Goal: Task Accomplishment & Management: Use online tool/utility

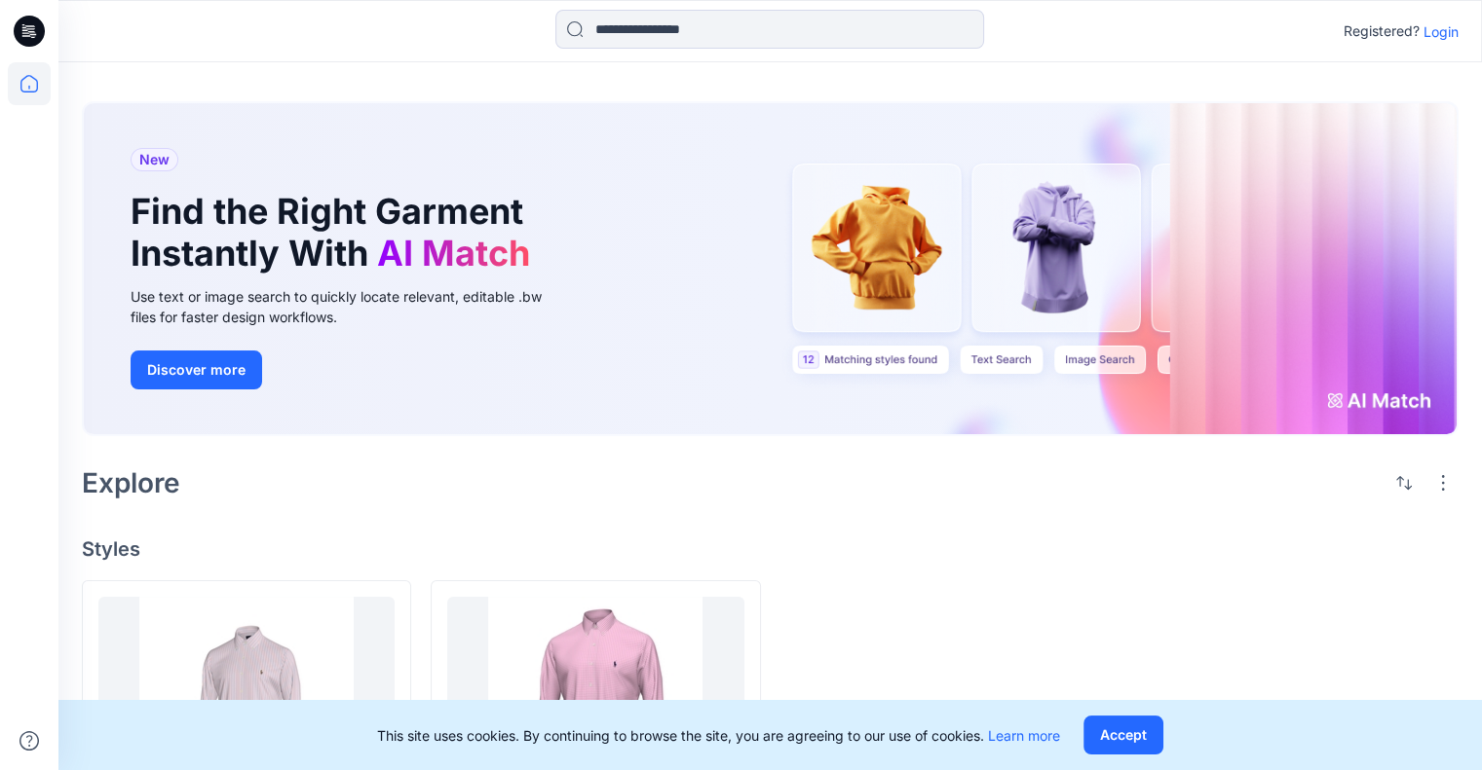
click at [1428, 27] on p "Login" at bounding box center [1440, 31] width 35 height 20
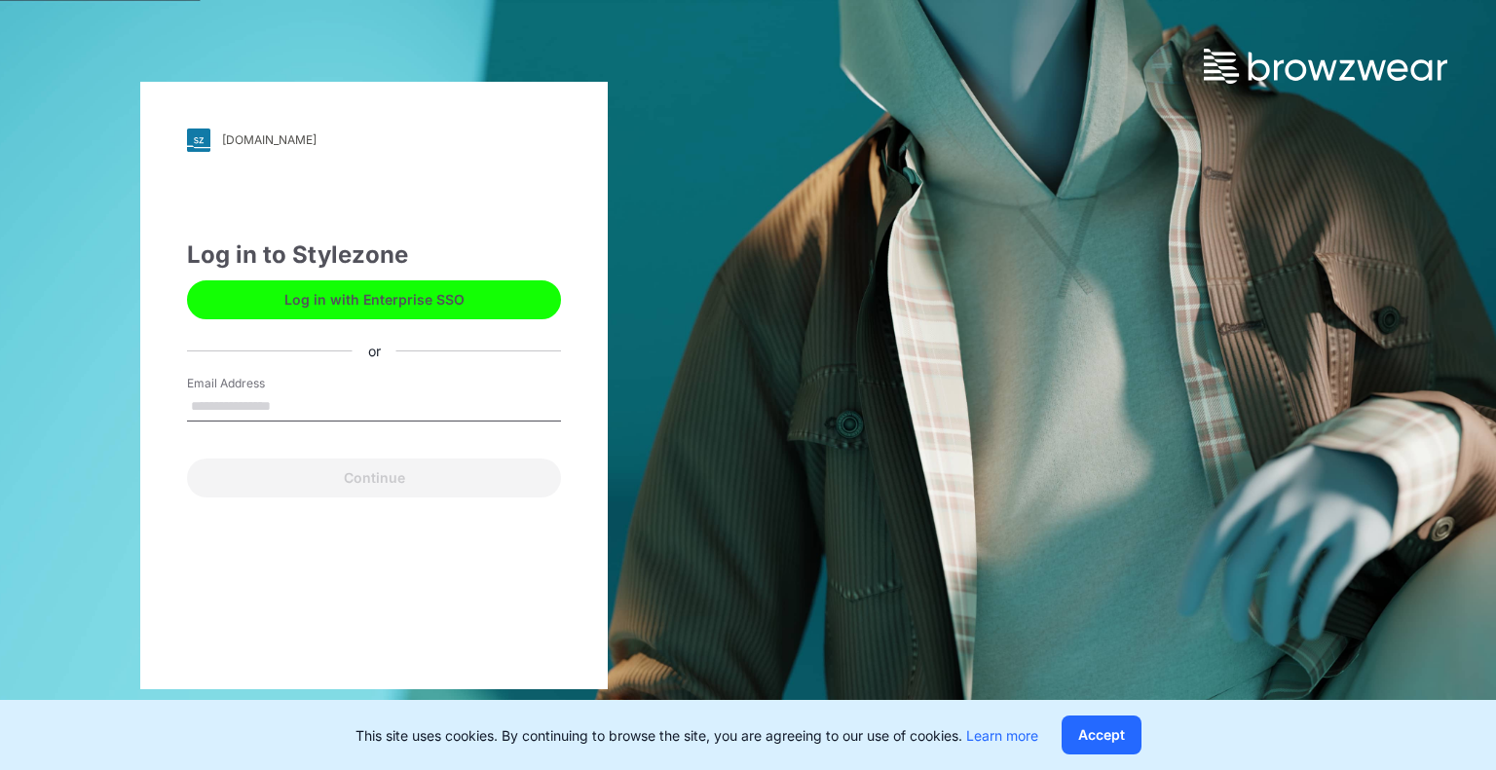
type input "**********"
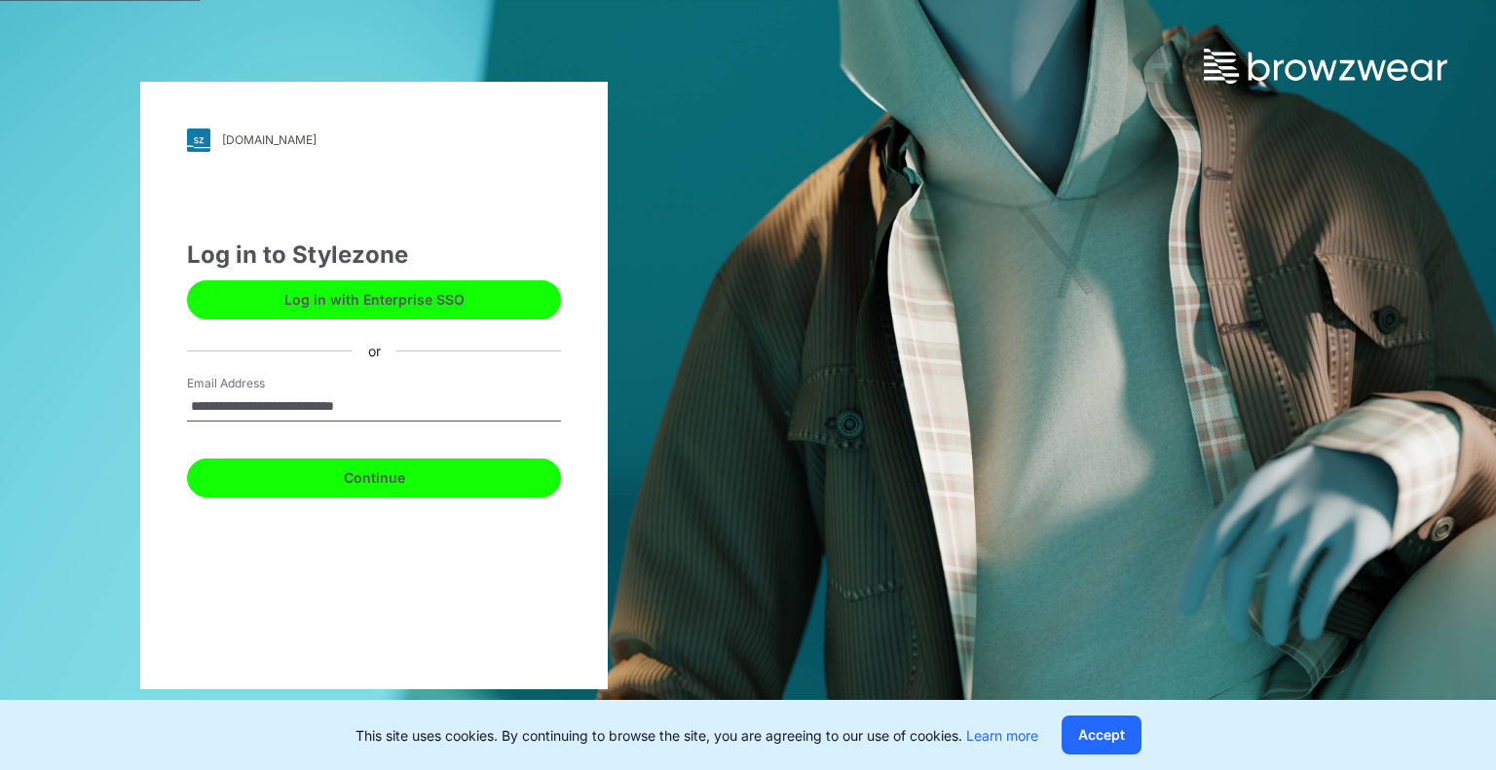
click at [379, 472] on button "Continue" at bounding box center [374, 478] width 374 height 39
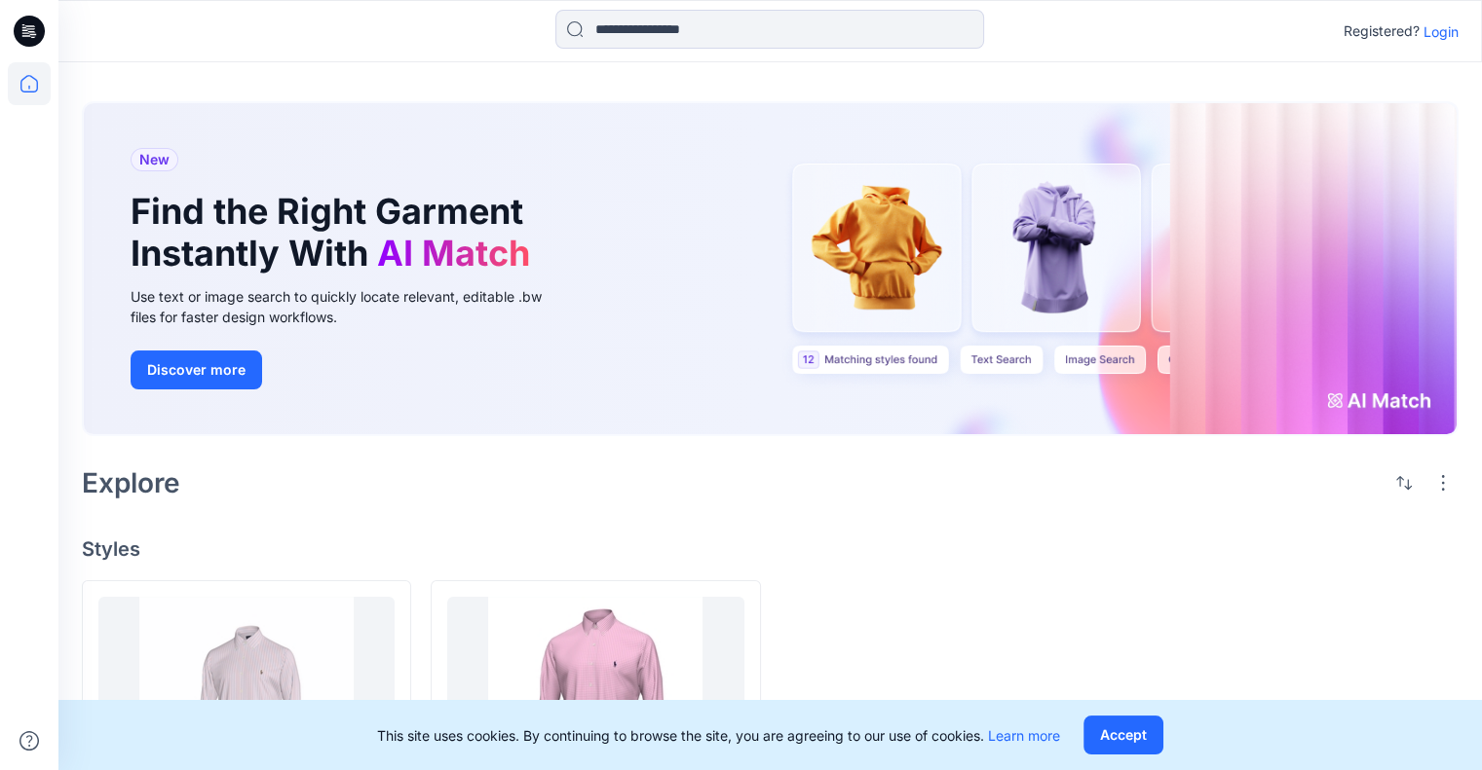
click at [1447, 28] on p "Login" at bounding box center [1440, 31] width 35 height 20
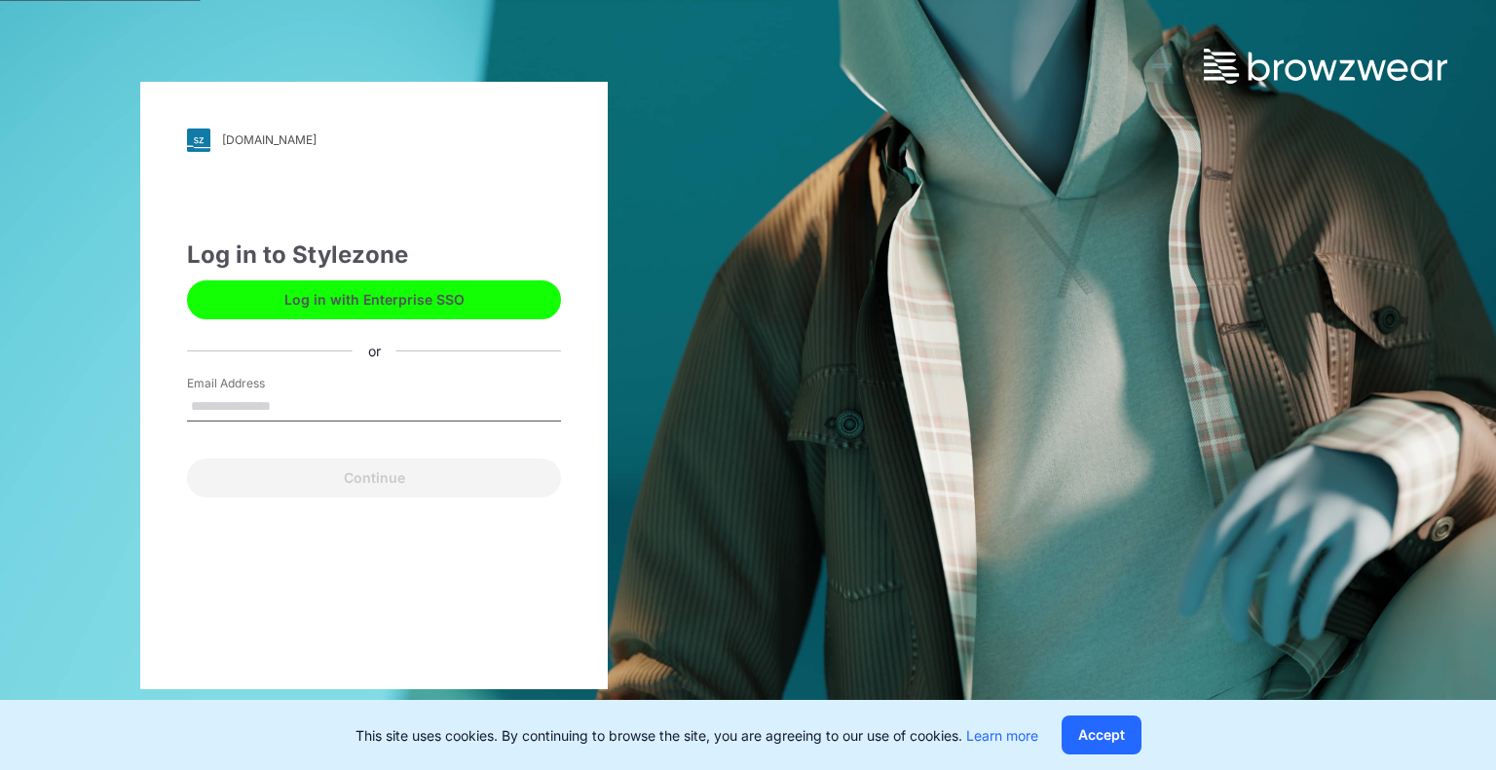
type input "**********"
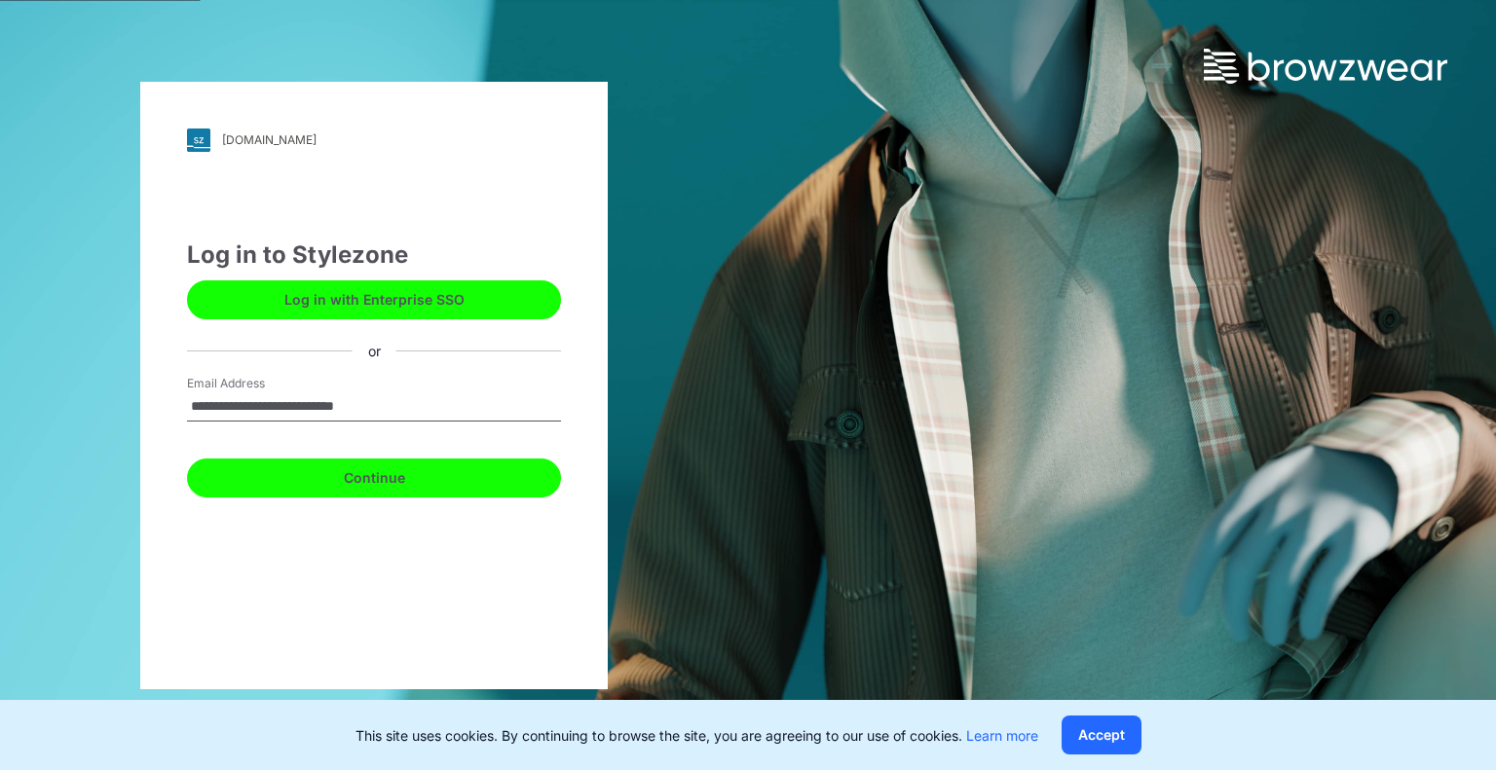
click at [372, 480] on button "Continue" at bounding box center [374, 478] width 374 height 39
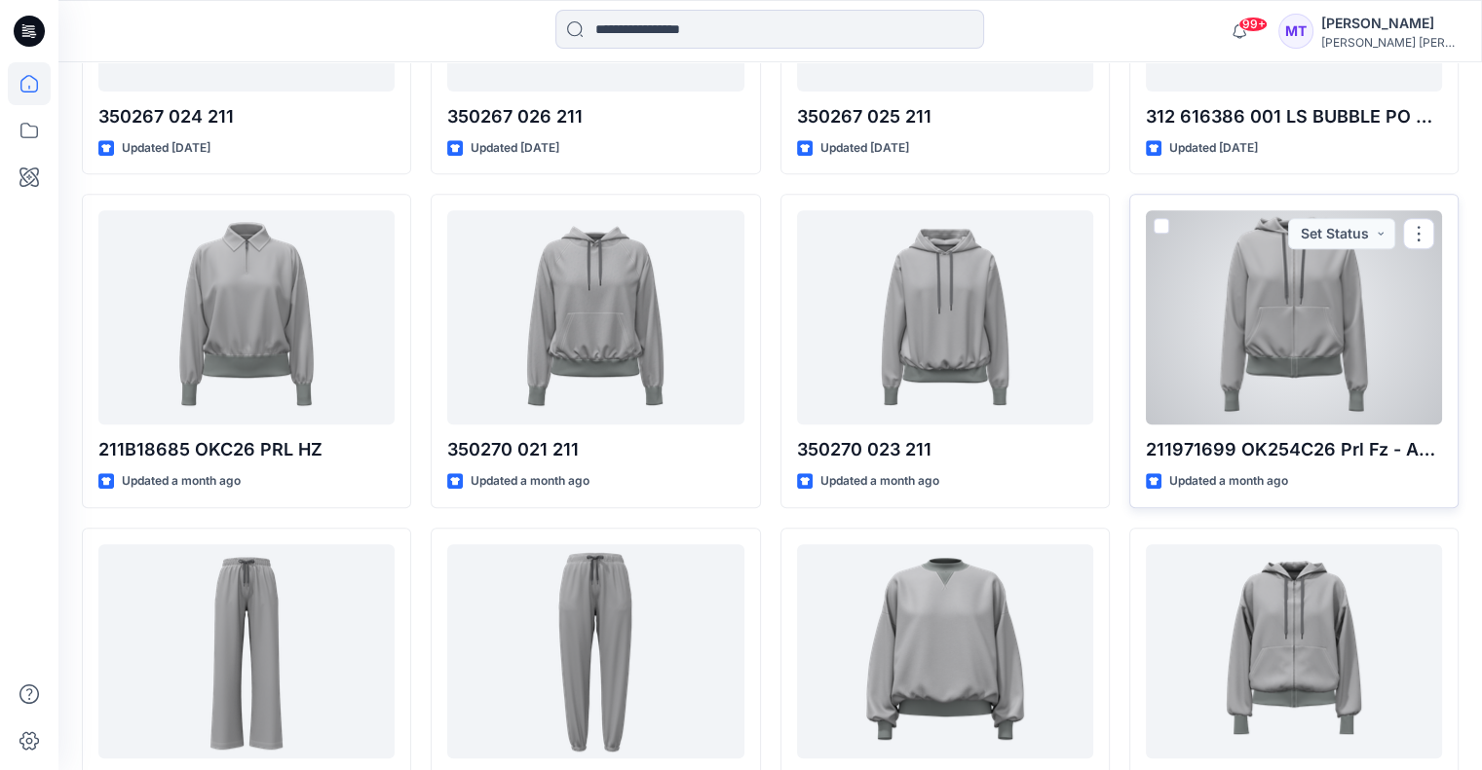
scroll to position [682, 0]
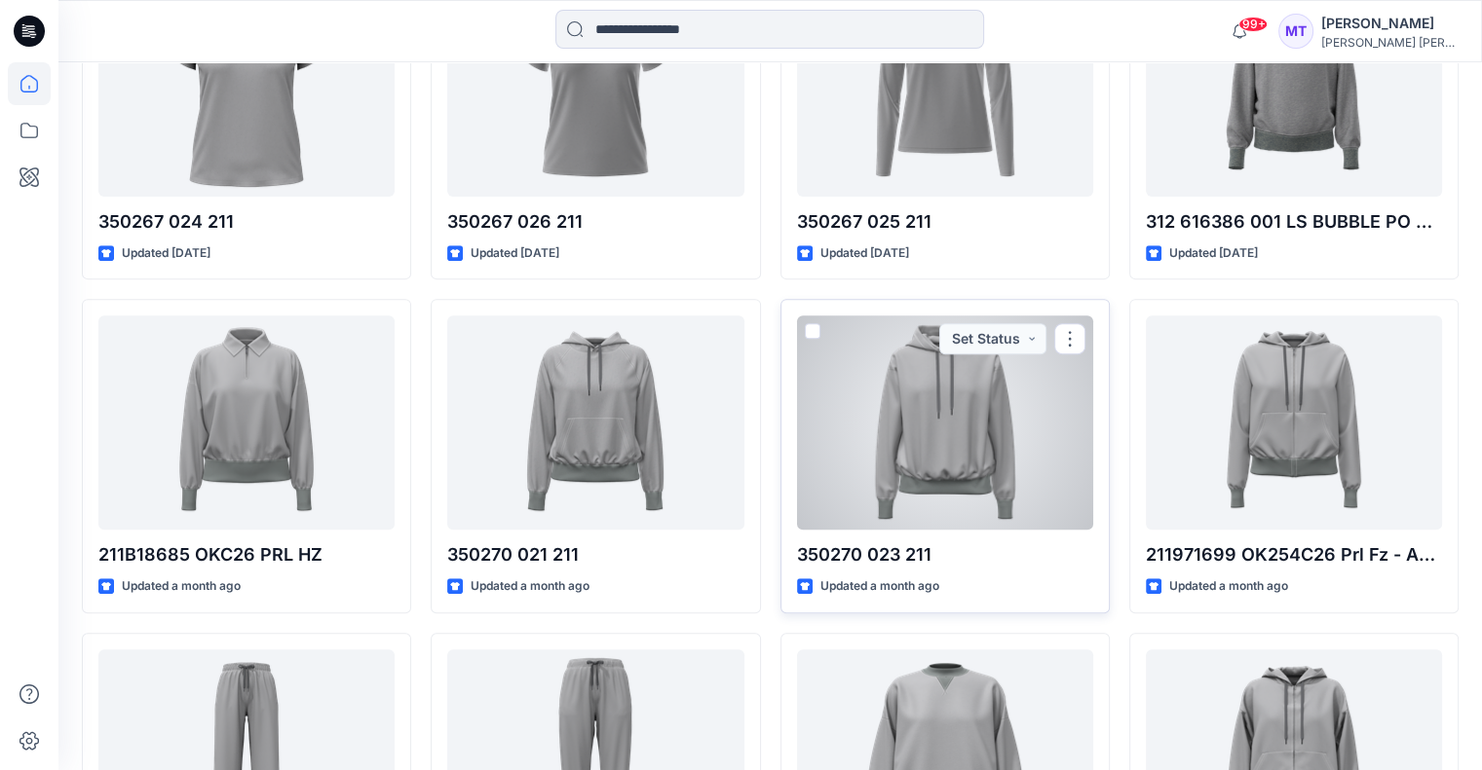
click at [827, 542] on p "350270 023 211" at bounding box center [945, 555] width 296 height 27
drag, startPoint x: 862, startPoint y: 515, endPoint x: 801, endPoint y: 515, distance: 61.4
click at [801, 542] on p "350270 023 211" at bounding box center [945, 555] width 296 height 27
drag, startPoint x: 929, startPoint y: 512, endPoint x: 793, endPoint y: 520, distance: 136.6
click at [793, 520] on div "350270 023 211 Updated a month ago Set Status" at bounding box center [944, 456] width 329 height 315
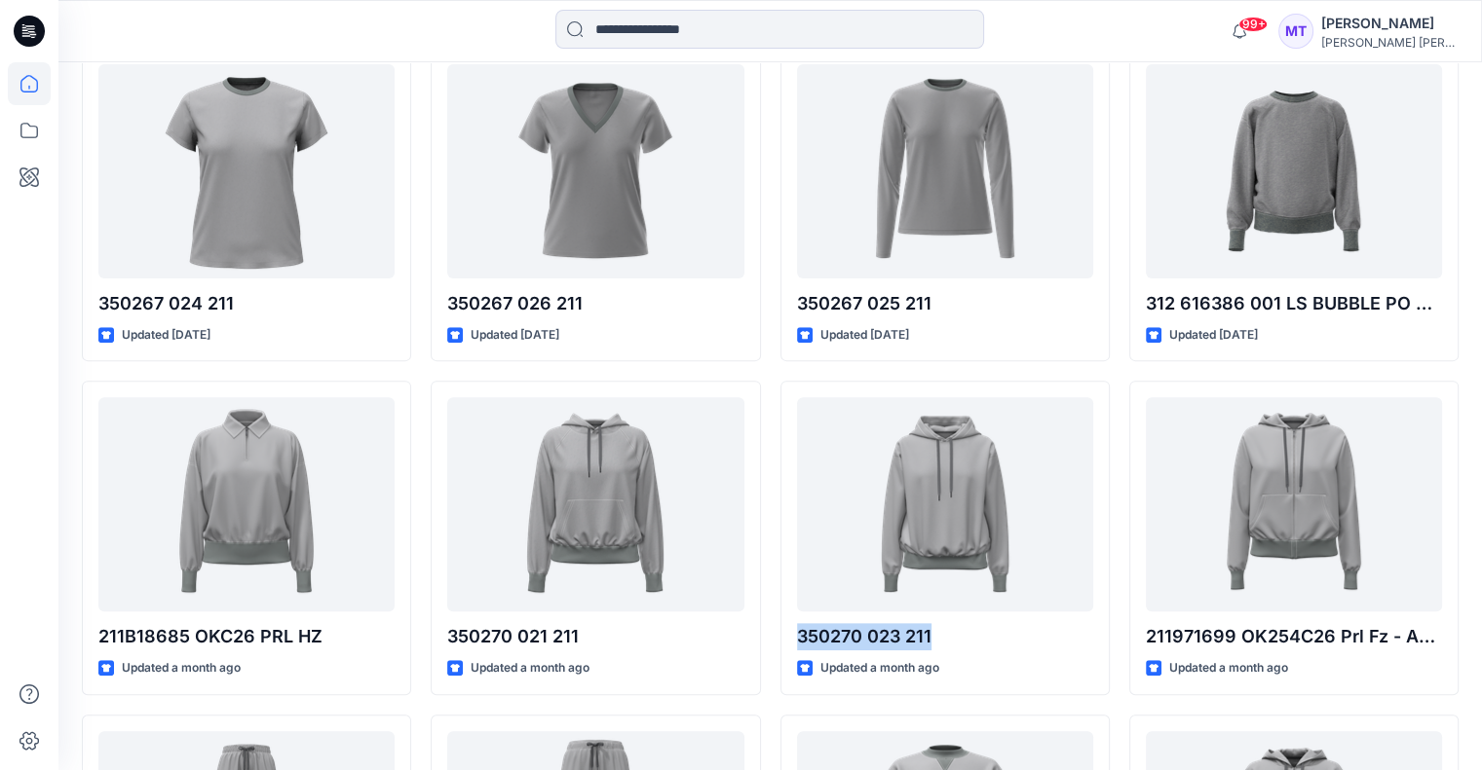
scroll to position [584, 0]
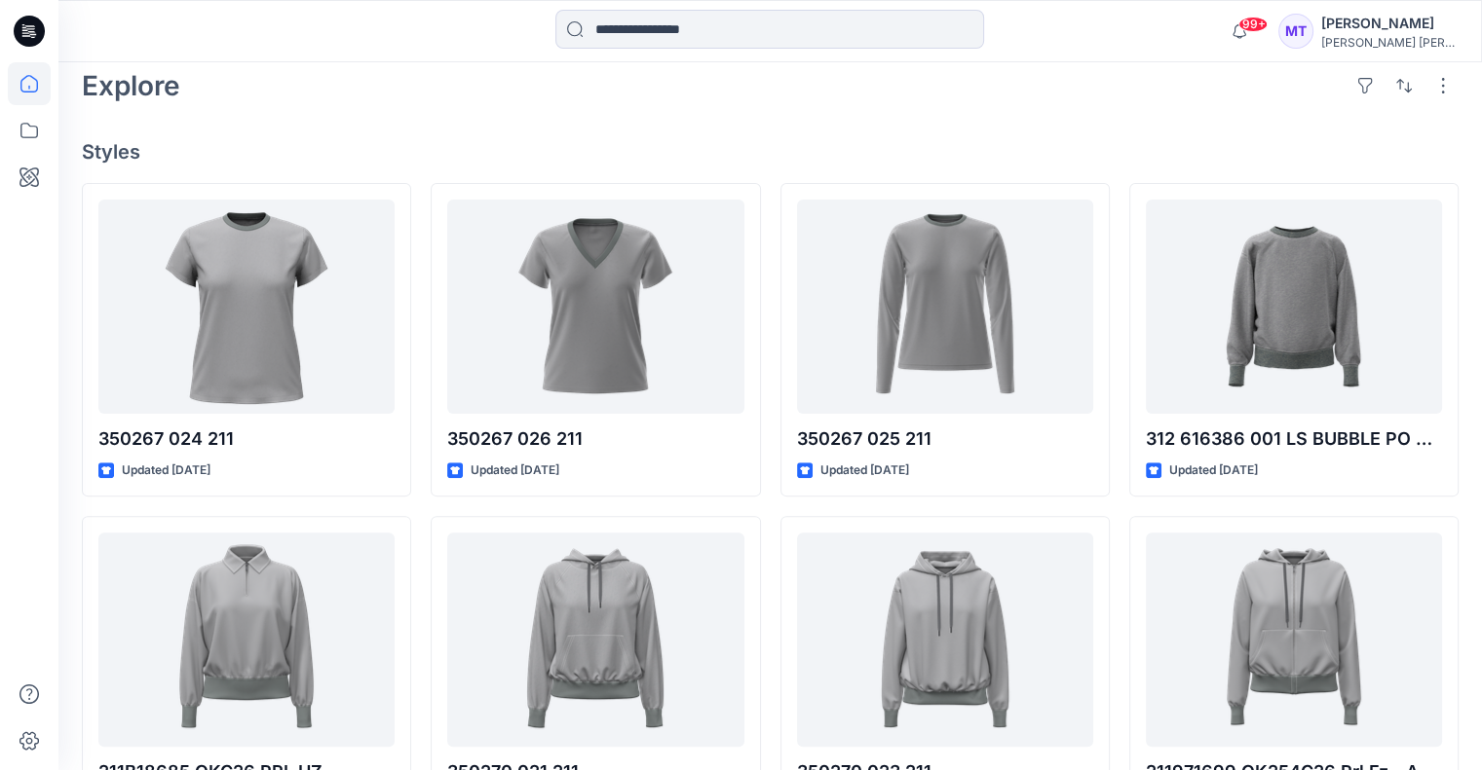
scroll to position [489, 0]
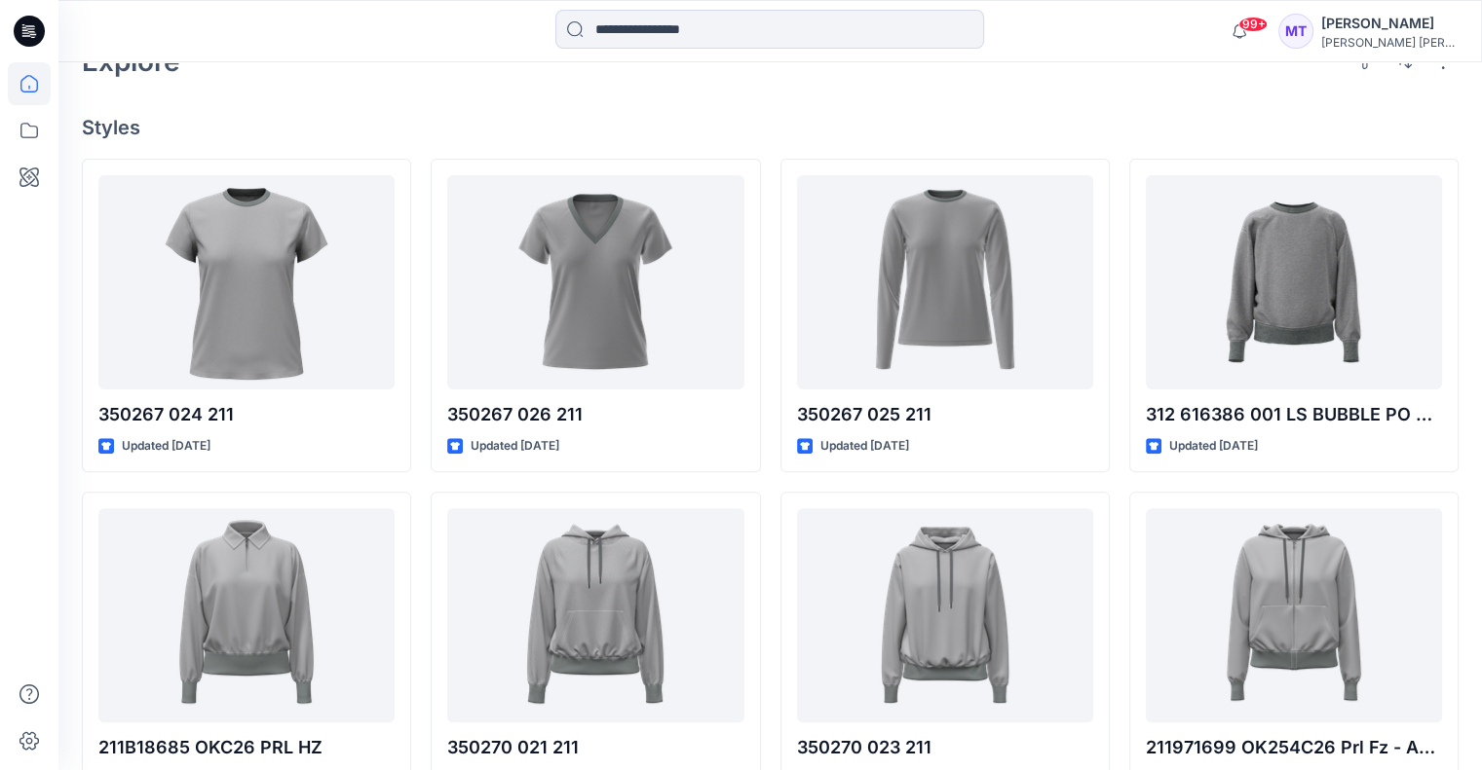
click at [1417, 116] on h4 "Styles" at bounding box center [770, 127] width 1376 height 23
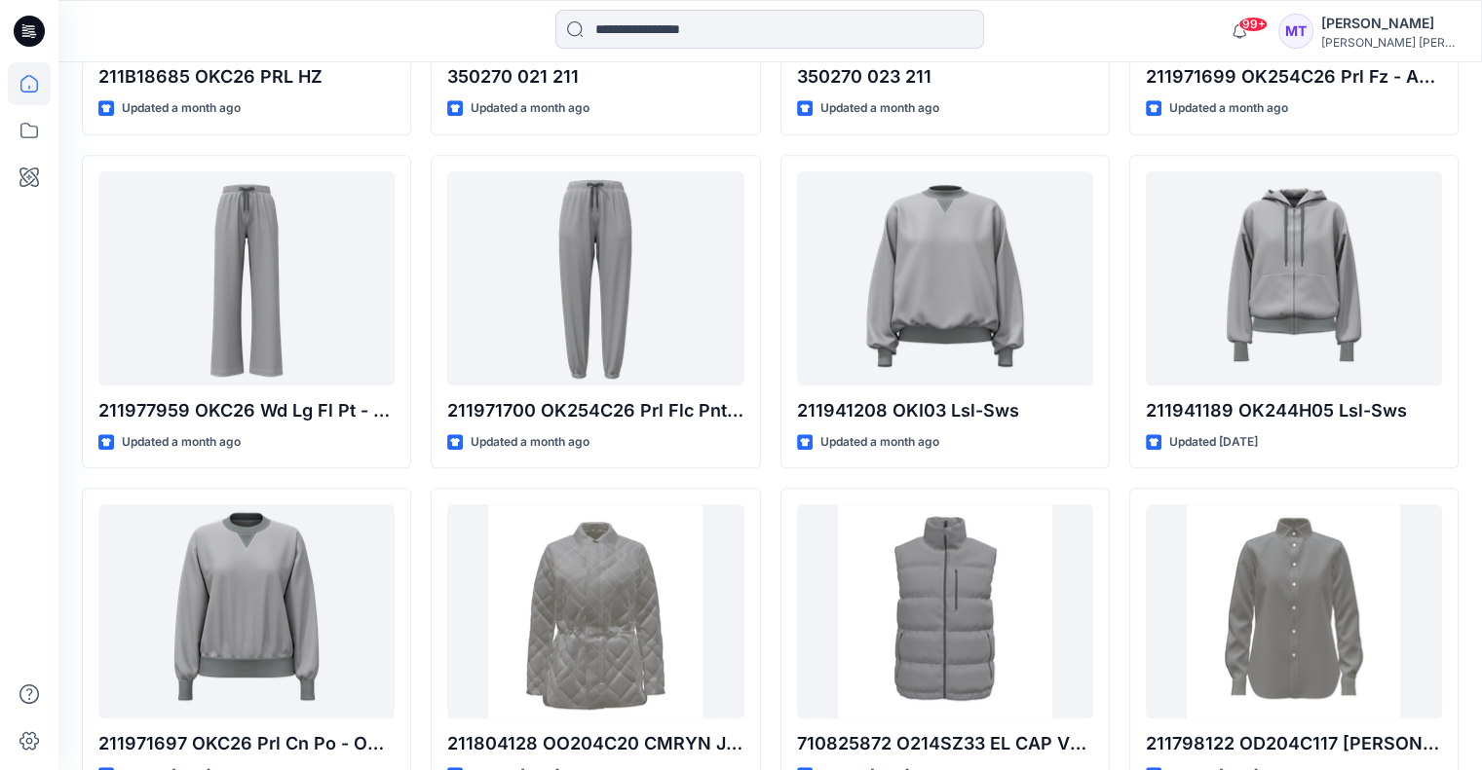
scroll to position [1161, 0]
click at [1470, 91] on div "Welcome back, Mitsuko New New Find the Right Garment Instantly With AI Match Us…" at bounding box center [769, 231] width 1423 height 2661
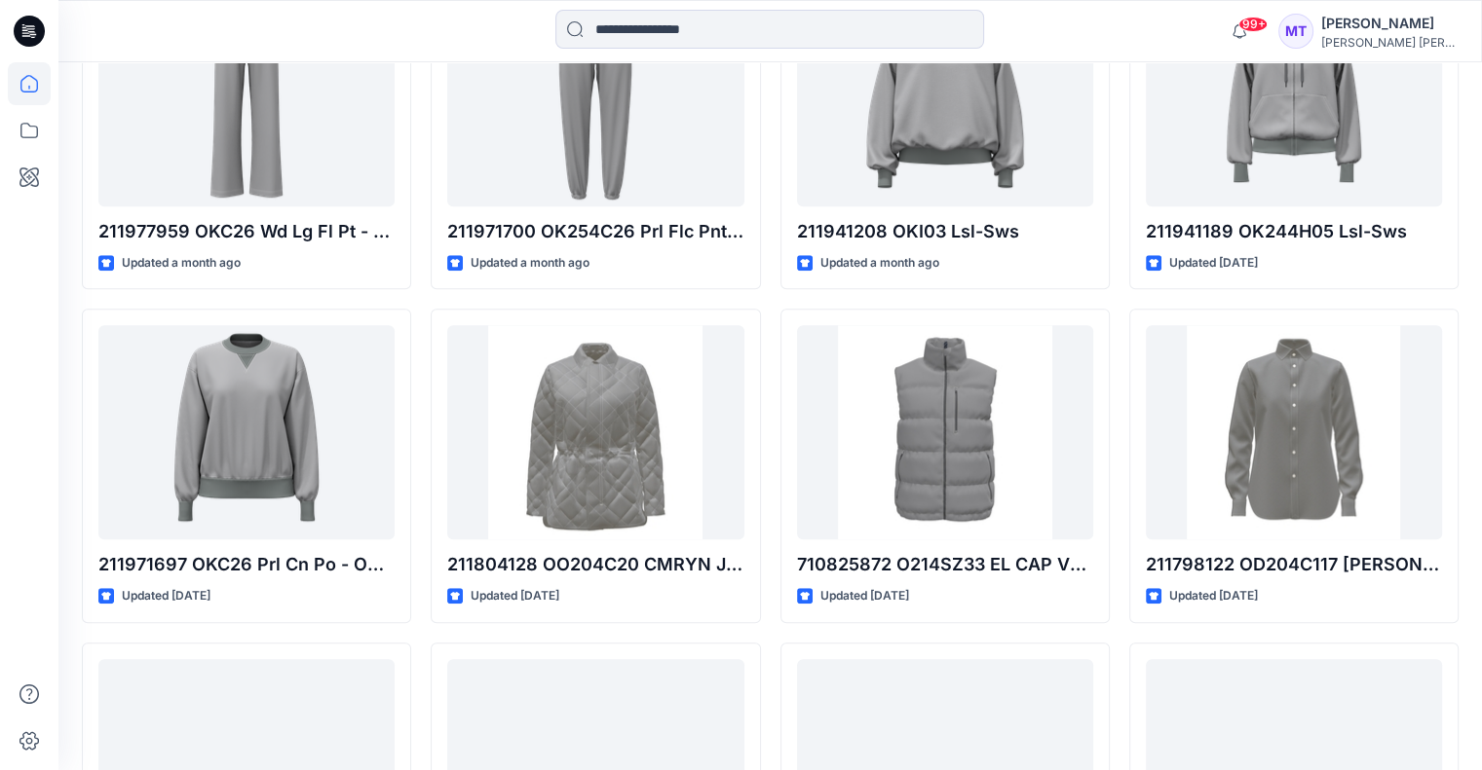
scroll to position [1356, 0]
